Goal: Transaction & Acquisition: Purchase product/service

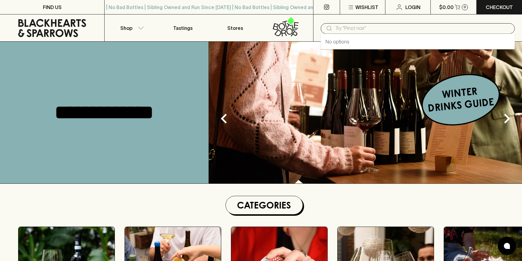
click at [374, 30] on input "text" at bounding box center [422, 29] width 175 height 10
type input "ouzo"
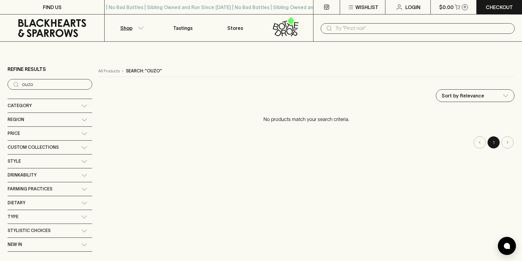
click at [79, 28] on icon at bounding box center [52, 28] width 95 height 18
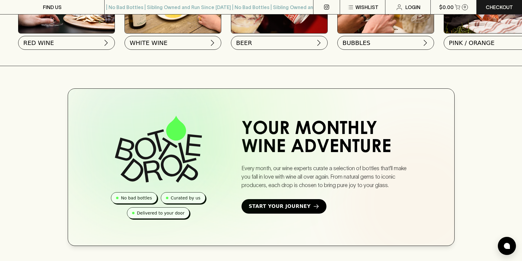
scroll to position [290, 0]
click at [374, 38] on button "BUBBLES" at bounding box center [385, 41] width 97 height 14
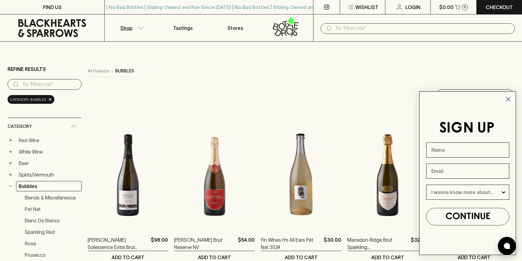
click at [508, 102] on circle "Close dialog" at bounding box center [508, 99] width 10 height 10
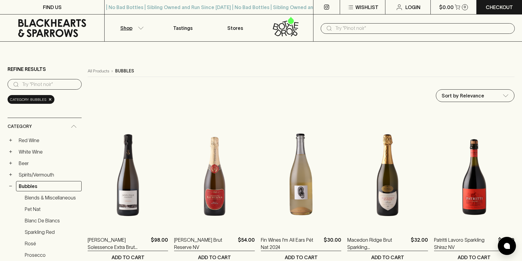
click at [376, 75] on div "All Products › bubbles" at bounding box center [301, 71] width 427 height 11
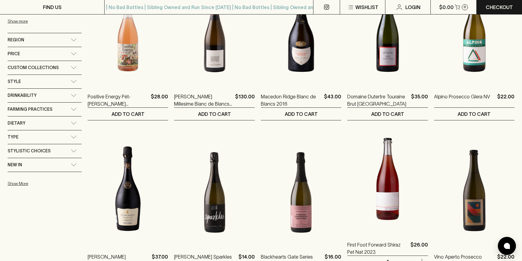
scroll to position [262, 0]
